Goal: Task Accomplishment & Management: Complete application form

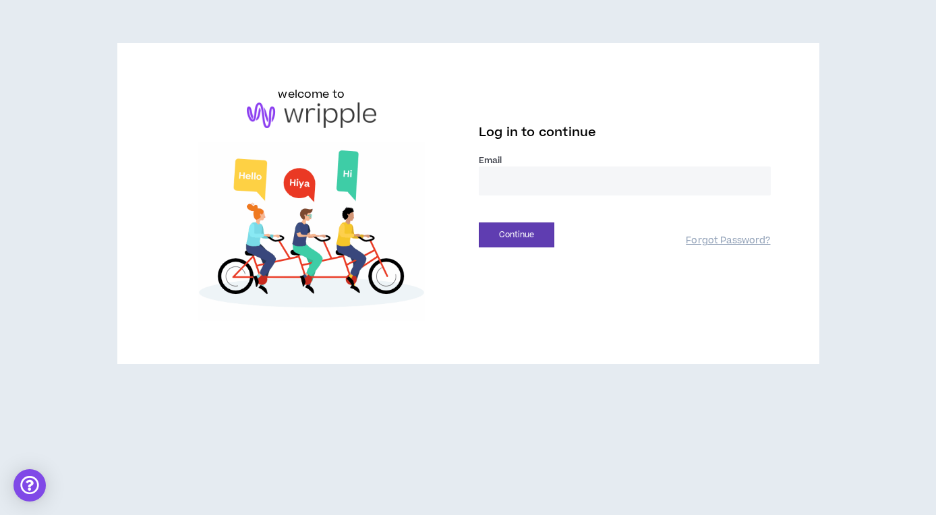
type input "**********"
click at [531, 228] on button "Continue" at bounding box center [517, 234] width 76 height 25
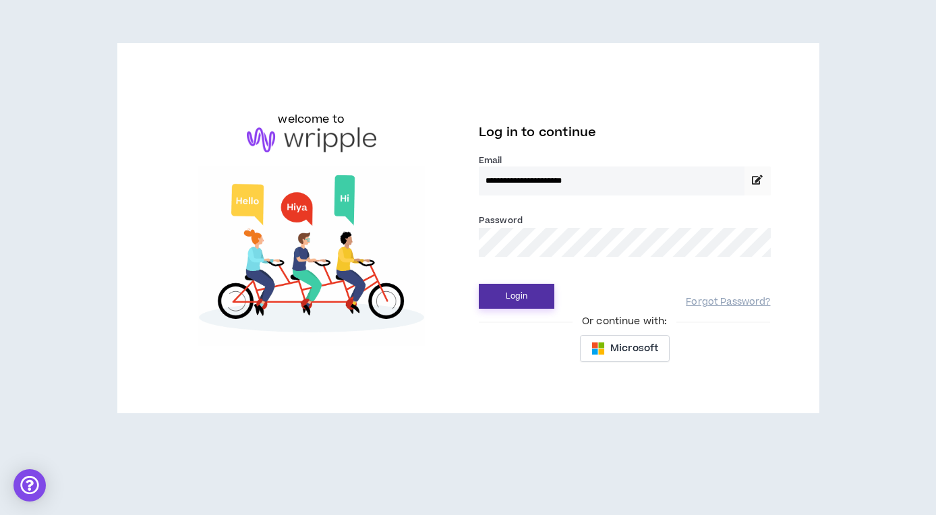
click at [513, 295] on button "Login" at bounding box center [517, 296] width 76 height 25
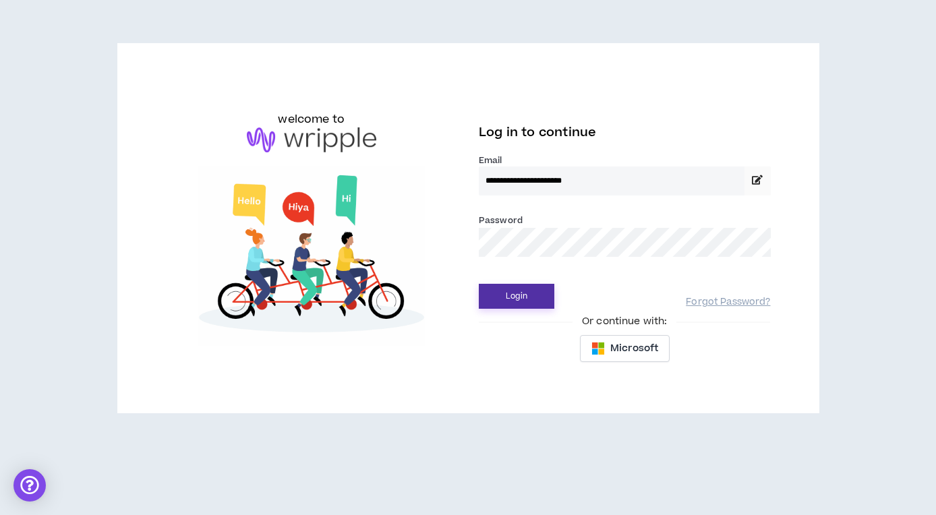
click at [522, 297] on button "Login" at bounding box center [517, 296] width 76 height 25
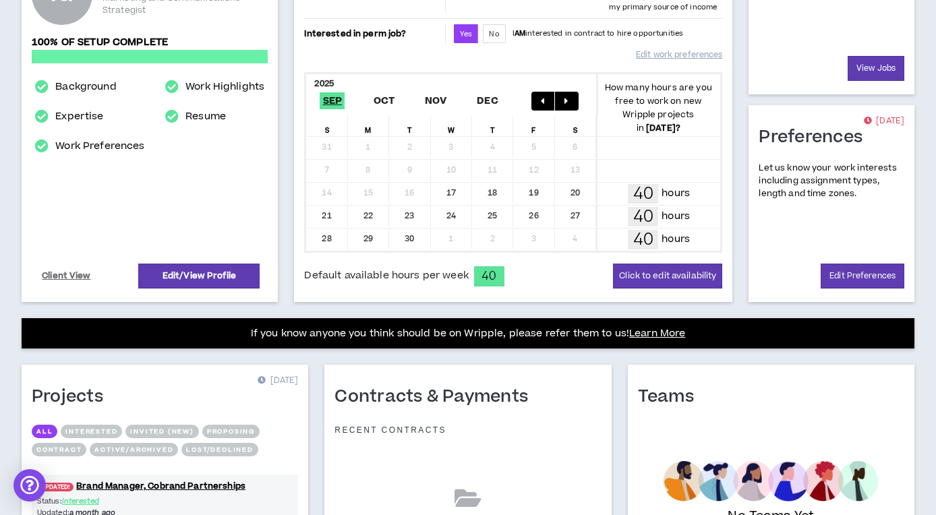
scroll to position [193, 0]
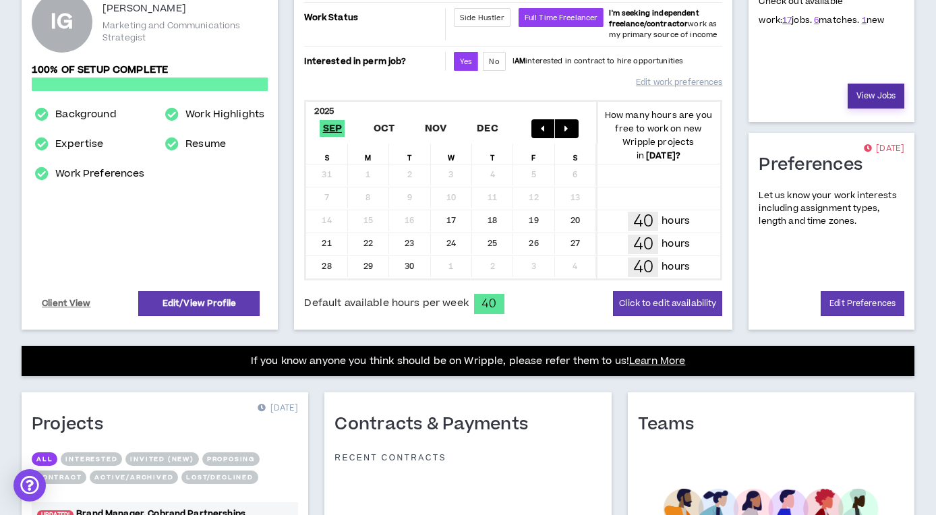
click at [862, 105] on link "View Jobs" at bounding box center [875, 96] width 57 height 25
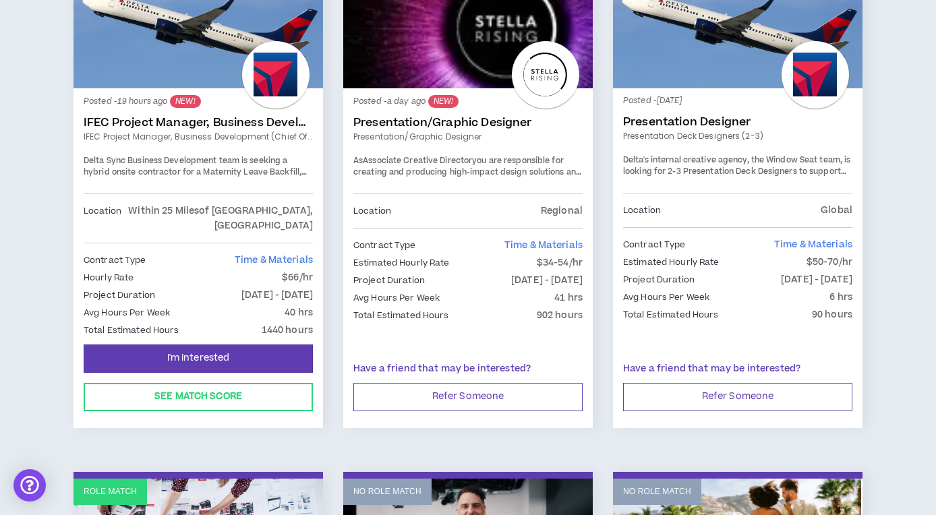
scroll to position [177, 0]
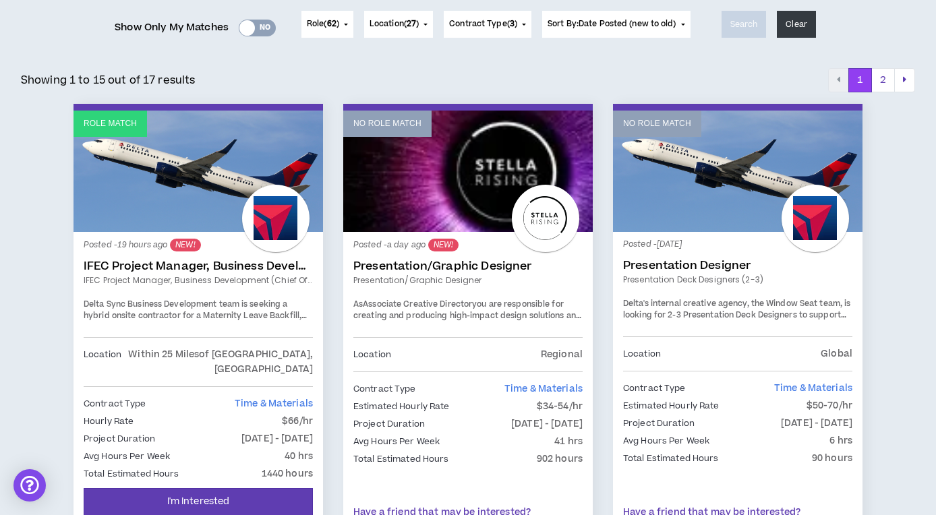
click at [216, 264] on link "IFEC Project Manager, Business Development (Chief of Staff)" at bounding box center [198, 266] width 229 height 13
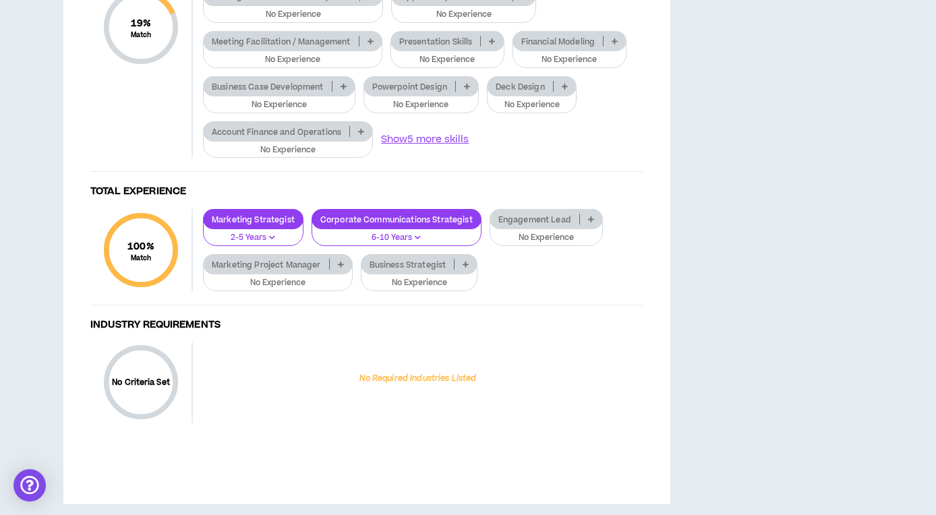
scroll to position [1180, 0]
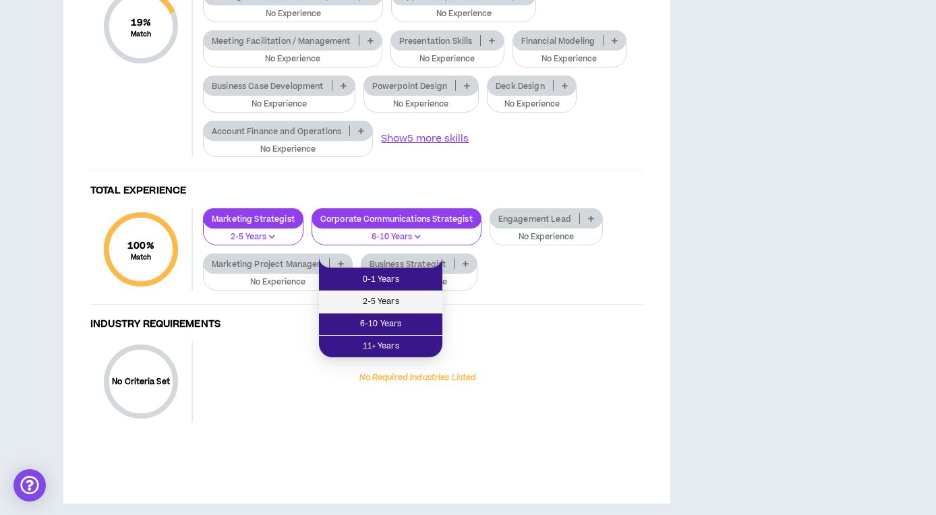
click at [388, 301] on span "2-5 Years" at bounding box center [380, 302] width 107 height 15
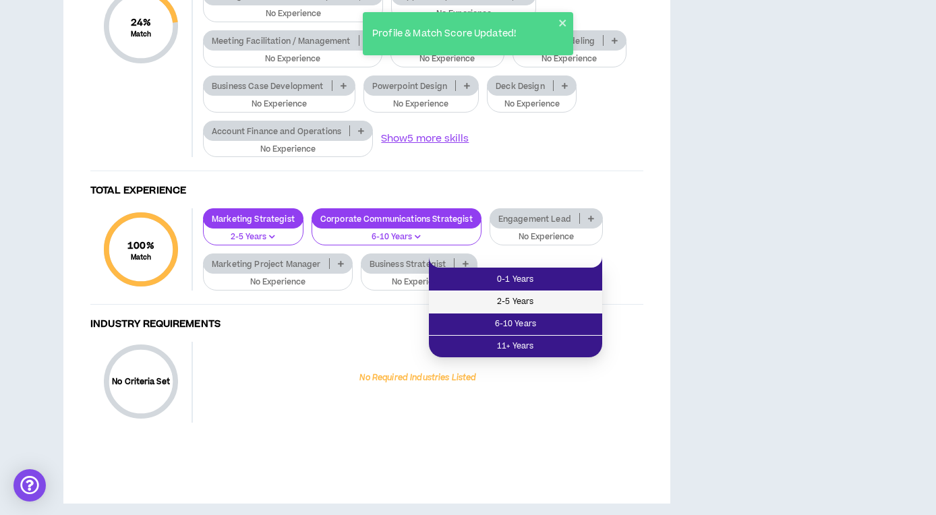
click at [524, 304] on span "2-5 Years" at bounding box center [515, 302] width 157 height 15
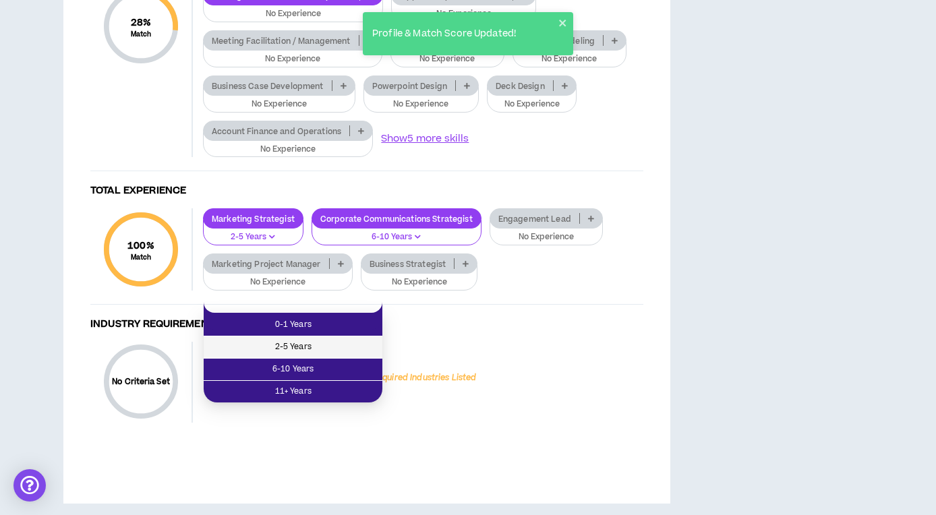
click at [299, 345] on span "2-5 Years" at bounding box center [293, 347] width 162 height 15
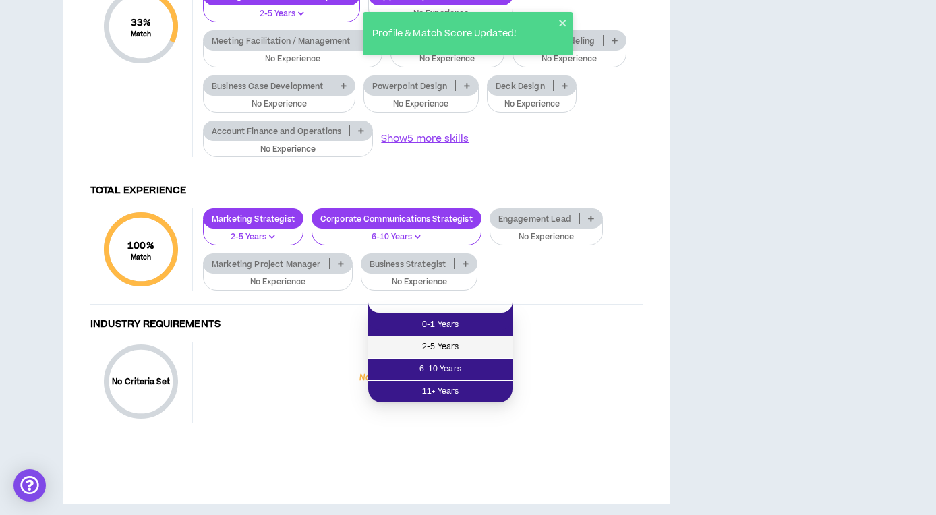
click at [444, 343] on span "2-5 Years" at bounding box center [440, 347] width 128 height 15
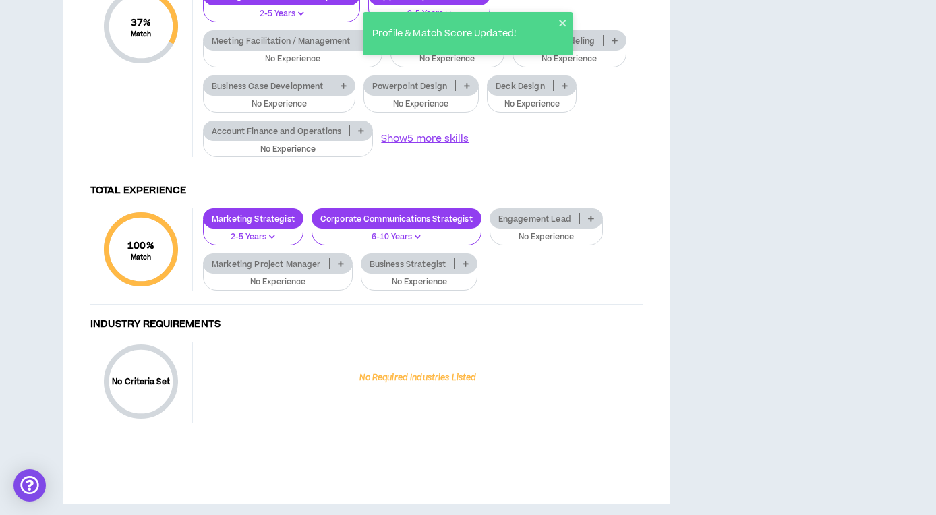
click at [367, 46] on p at bounding box center [370, 40] width 22 height 11
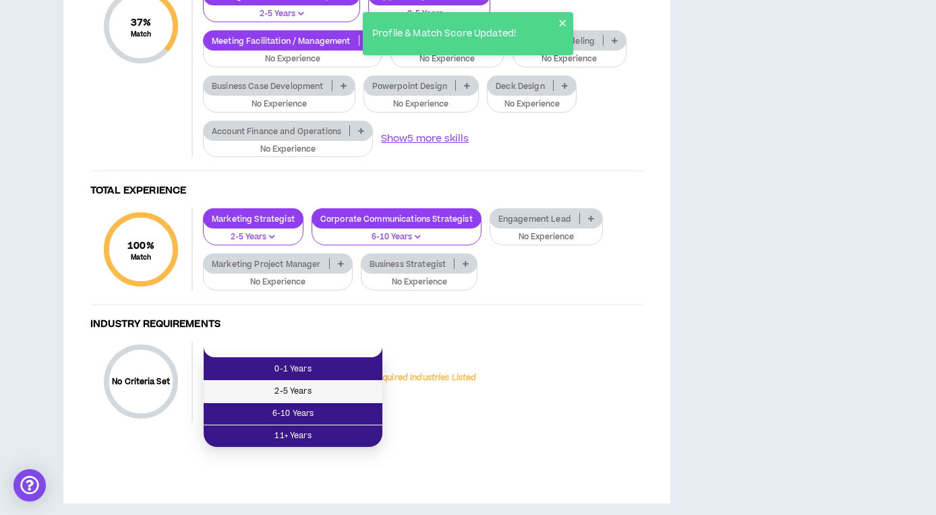
click at [300, 392] on span "2-5 Years" at bounding box center [293, 391] width 162 height 15
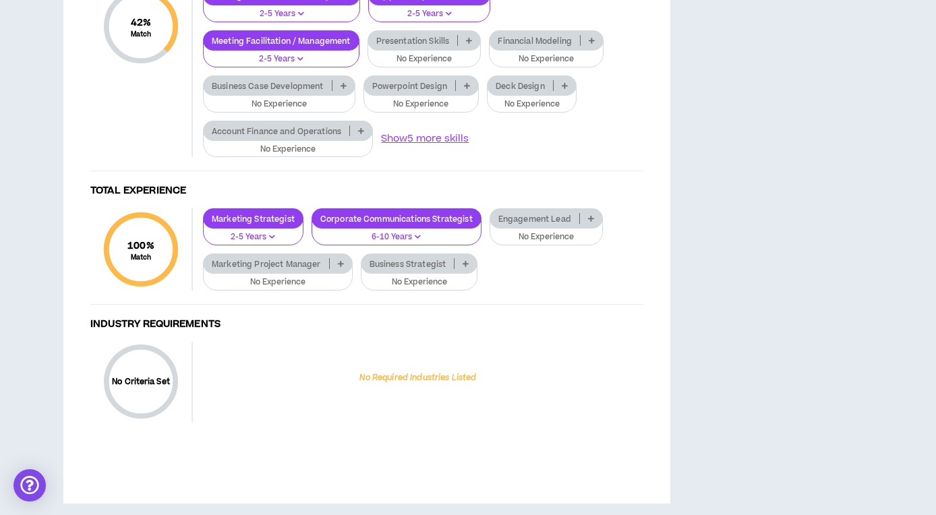
click at [469, 44] on icon at bounding box center [469, 40] width 6 height 7
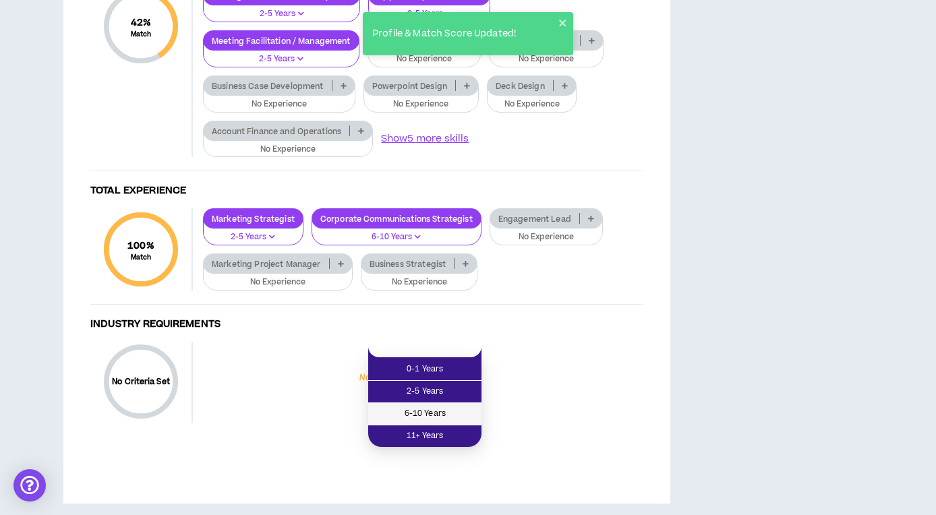
click at [423, 412] on span "6-10 Years" at bounding box center [424, 414] width 97 height 15
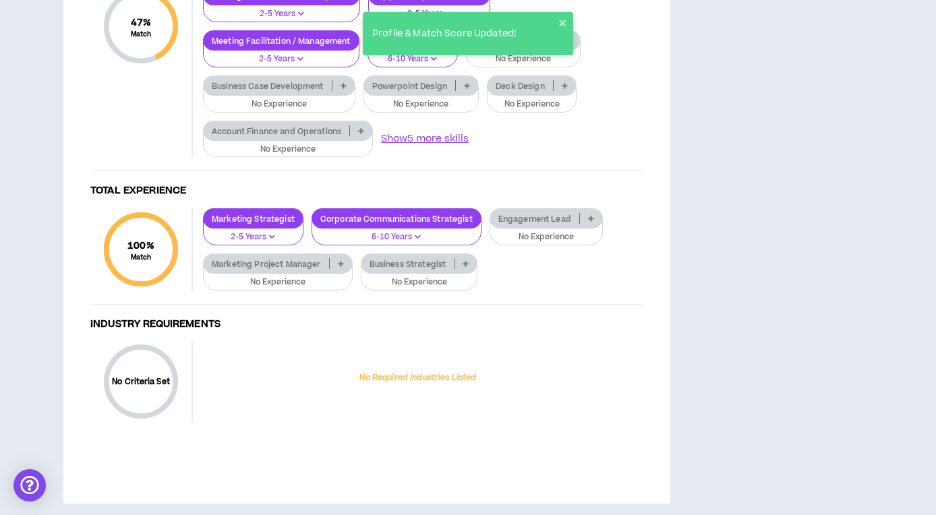
click at [570, 44] on icon at bounding box center [569, 40] width 6 height 7
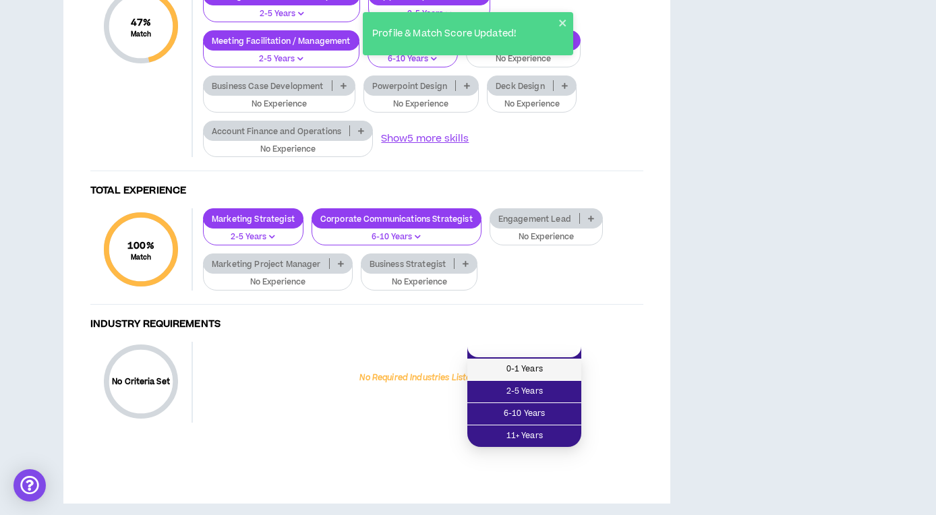
click at [533, 372] on span "0-1 Years" at bounding box center [524, 369] width 98 height 15
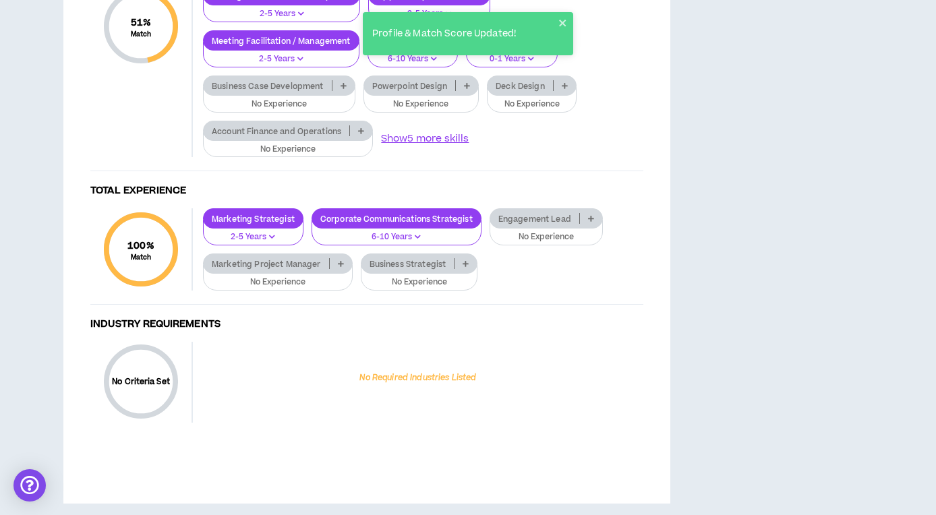
click at [349, 91] on p at bounding box center [343, 85] width 22 height 11
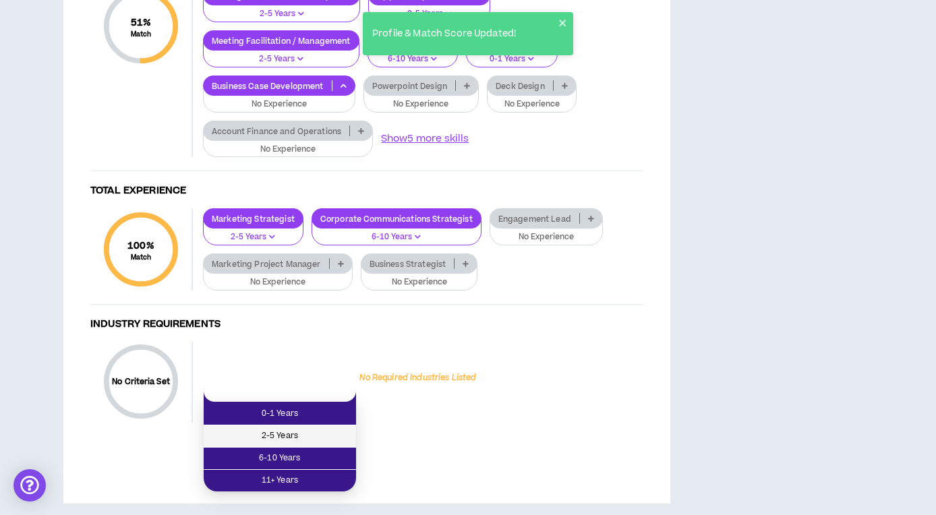
click at [298, 429] on span "2-5 Years" at bounding box center [280, 436] width 136 height 15
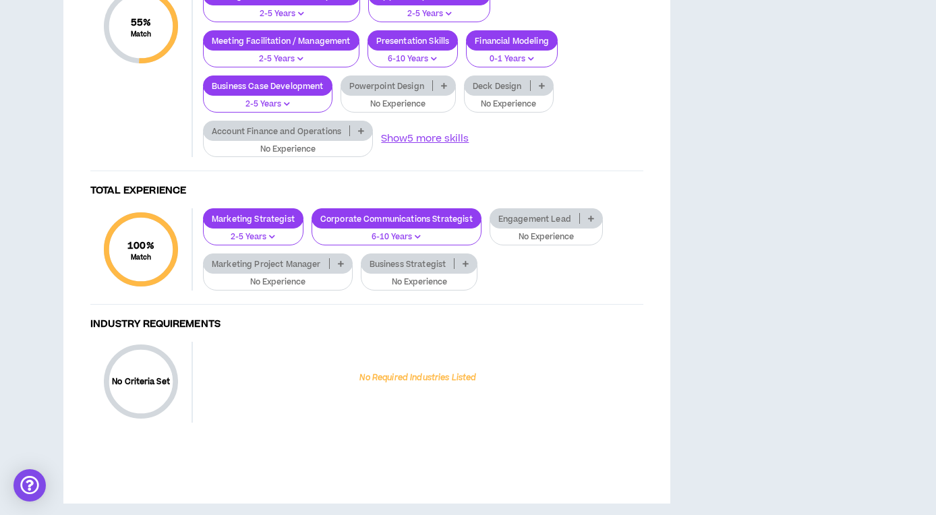
click at [446, 89] on icon at bounding box center [444, 85] width 6 height 7
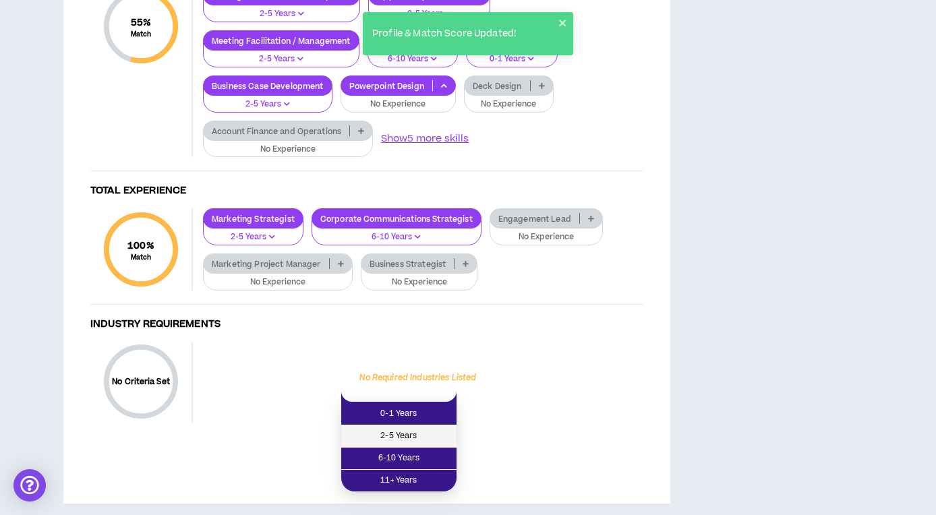
click at [392, 436] on span "2-5 Years" at bounding box center [398, 436] width 99 height 15
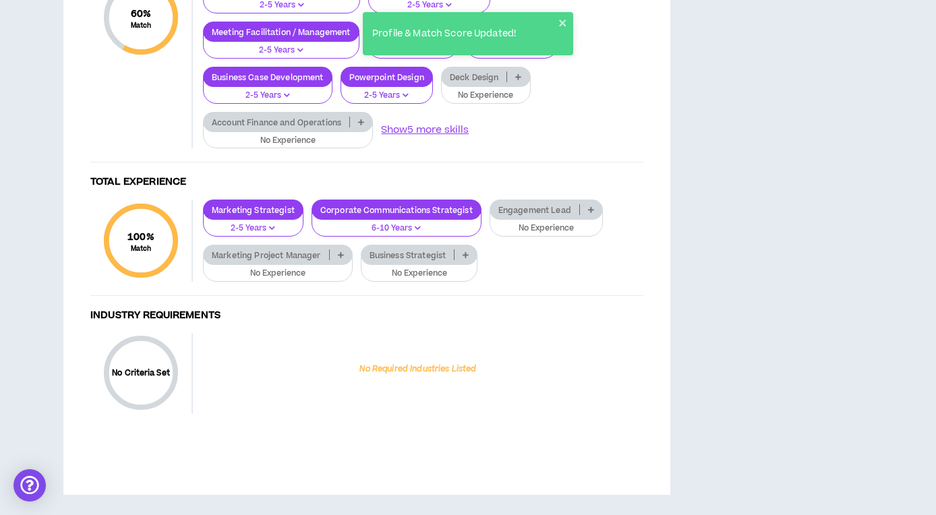
scroll to position [1294, 0]
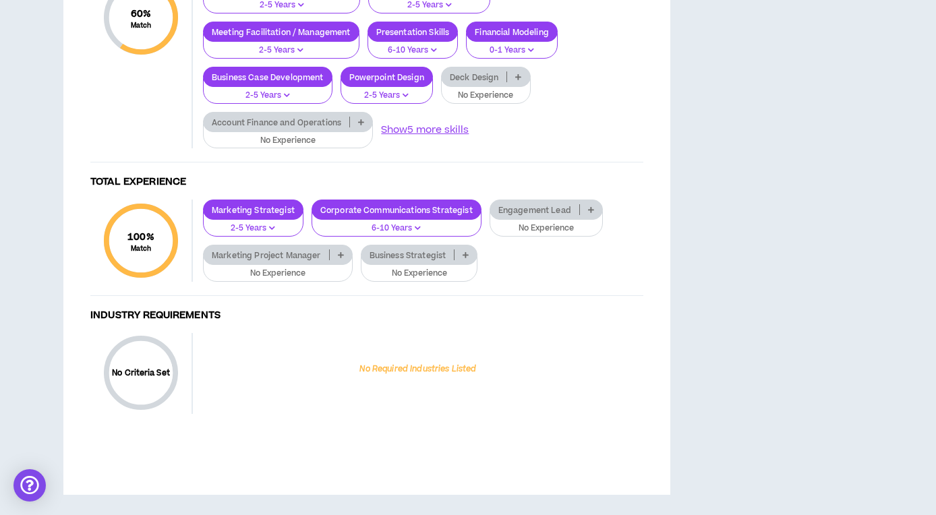
click at [338, 260] on p at bounding box center [341, 254] width 22 height 11
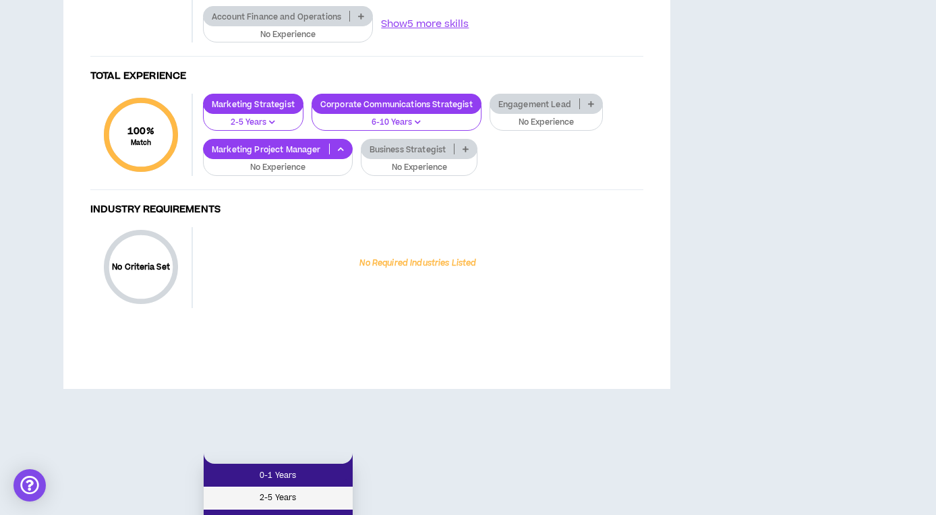
click at [272, 492] on span "2-5 Years" at bounding box center [278, 498] width 133 height 15
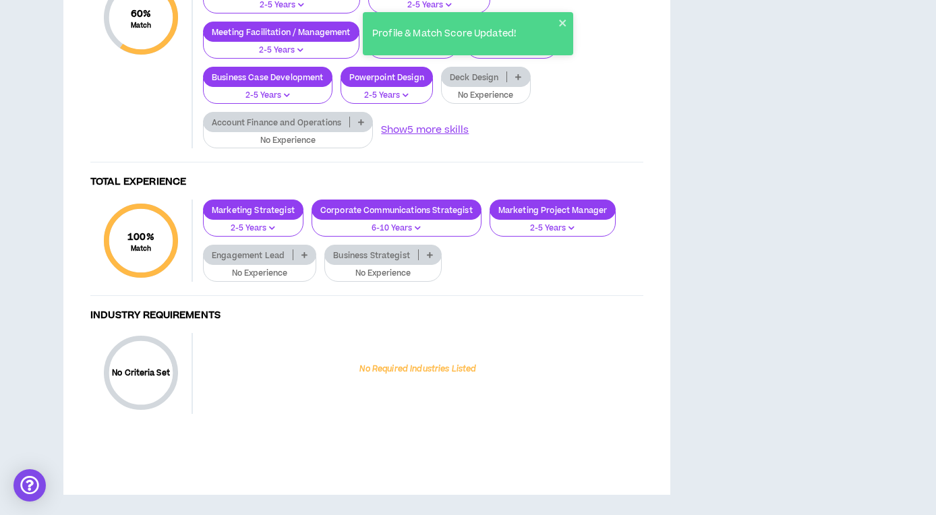
click at [302, 258] on icon at bounding box center [304, 254] width 6 height 7
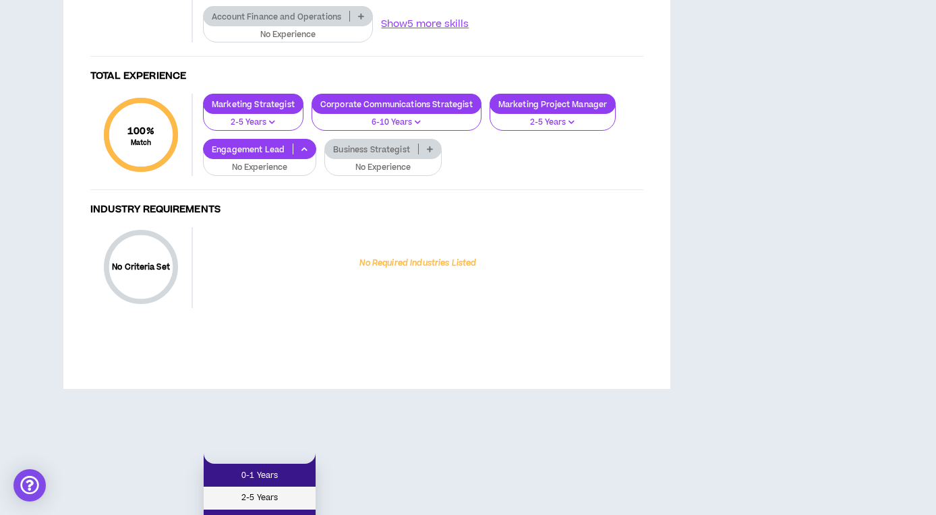
click at [272, 494] on span "2-5 Years" at bounding box center [260, 498] width 96 height 15
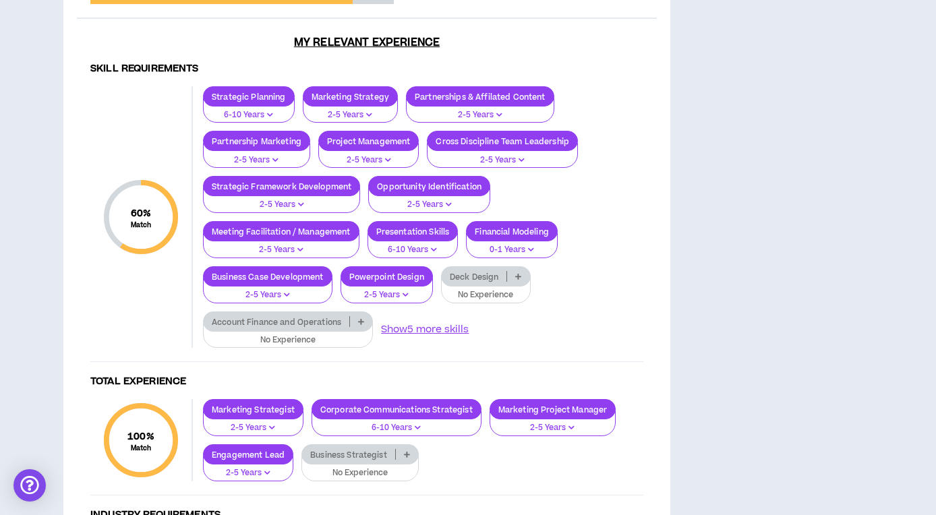
scroll to position [997, 0]
